Goal: Navigation & Orientation: Find specific page/section

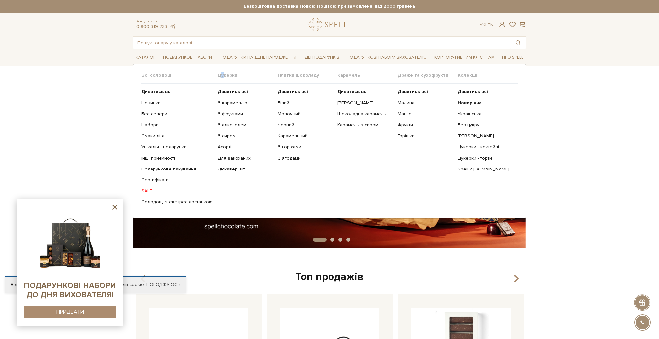
drag, startPoint x: 229, startPoint y: 74, endPoint x: 219, endPoint y: 76, distance: 9.5
click at [219, 76] on span "Цукерки" at bounding box center [248, 75] width 60 height 6
drag, startPoint x: 437, startPoint y: 181, endPoint x: 419, endPoint y: 105, distance: 78.0
click at [437, 181] on ul "Дивитись всі Малина Манго Фрукти Горішки" at bounding box center [428, 147] width 60 height 126
click at [236, 92] on b "Дивитись всі" at bounding box center [233, 92] width 30 height 6
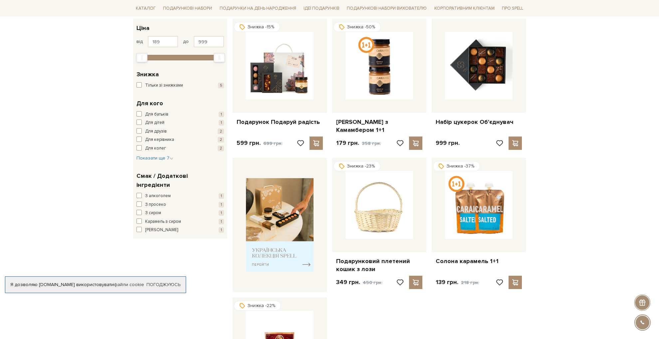
scroll to position [133, 0]
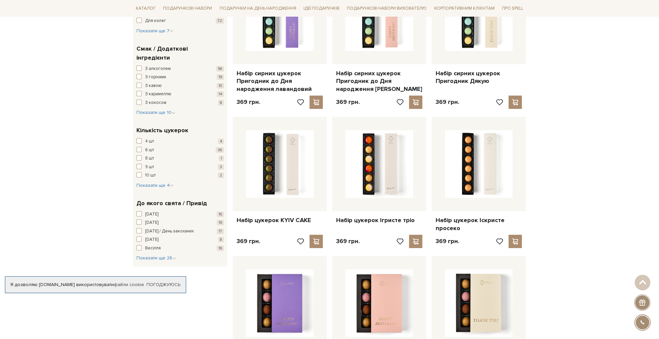
scroll to position [333, 0]
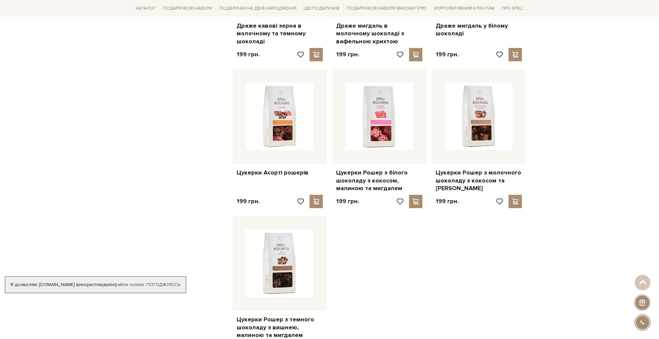
scroll to position [632, 0]
